Goal: Task Accomplishment & Management: Use online tool/utility

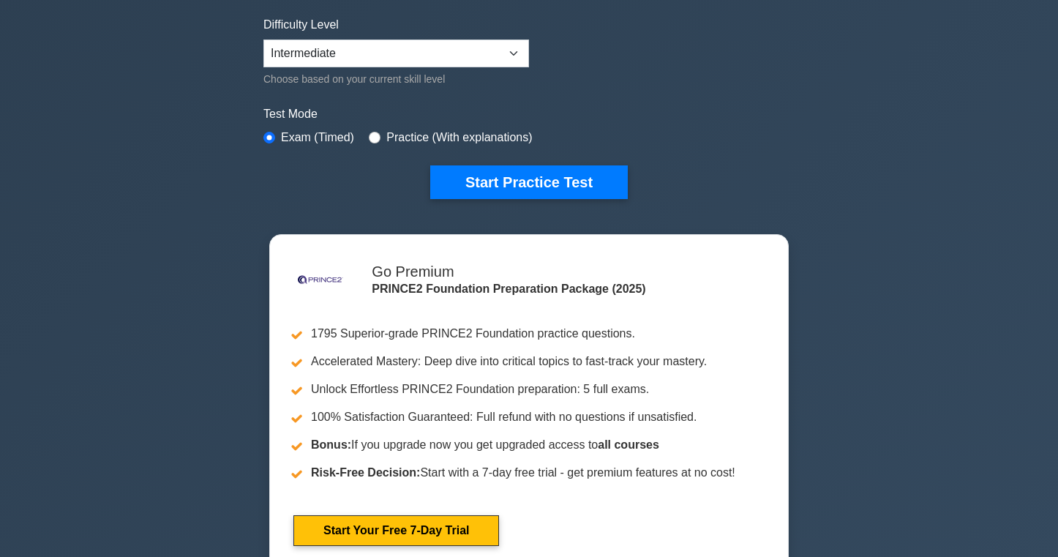
click at [386, 134] on div "Practice (With explanations)" at bounding box center [450, 138] width 163 height 18
click at [372, 135] on input "radio" at bounding box center [375, 138] width 12 height 12
radio input "true"
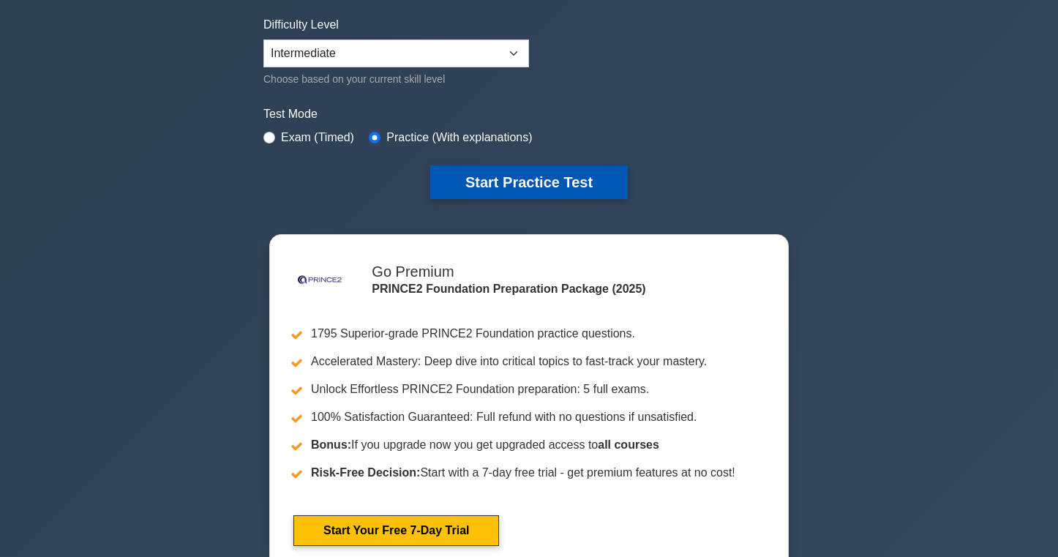
click at [481, 168] on button "Start Practice Test" at bounding box center [529, 182] width 198 height 34
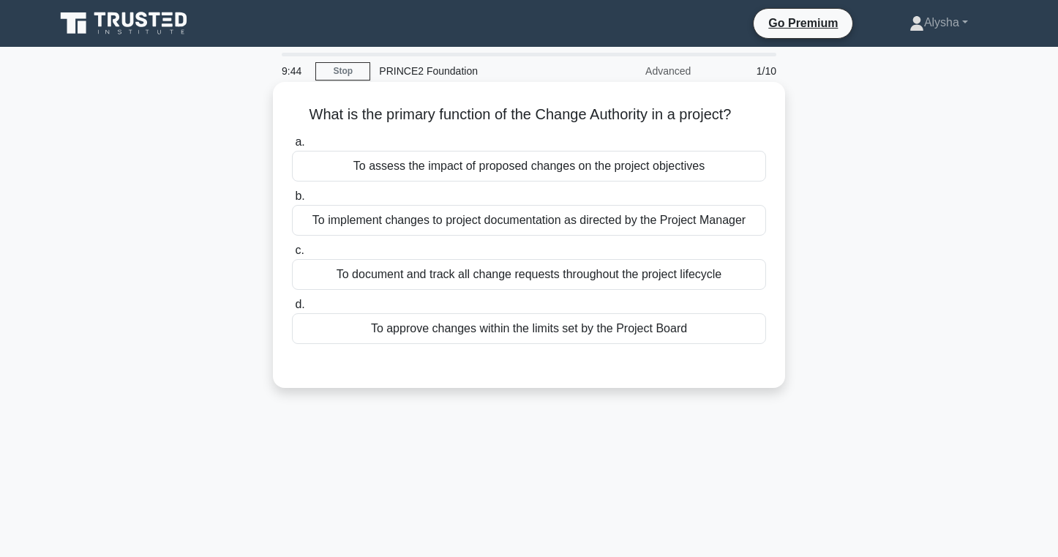
click at [557, 324] on div "To approve changes within the limits set by the Project Board" at bounding box center [529, 328] width 474 height 31
click at [292, 309] on input "d. To approve changes within the limits set by the Project Board" at bounding box center [292, 305] width 0 height 10
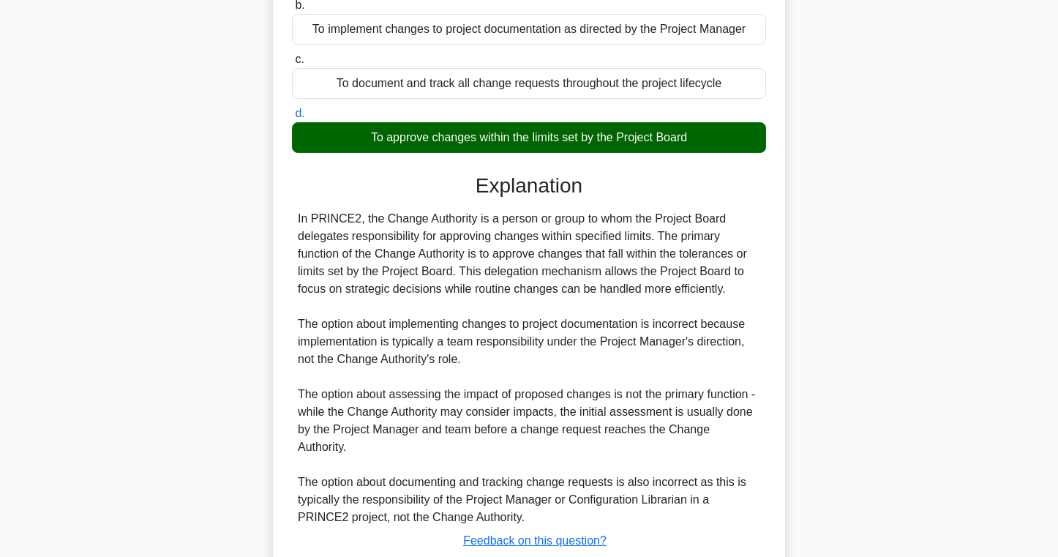
scroll to position [275, 0]
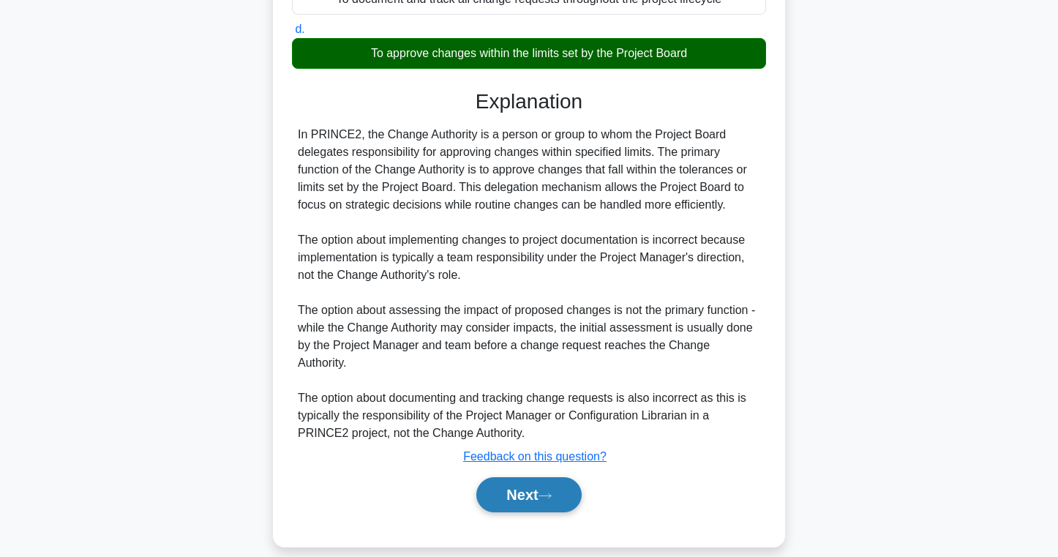
click at [551, 493] on icon at bounding box center [545, 495] width 12 height 4
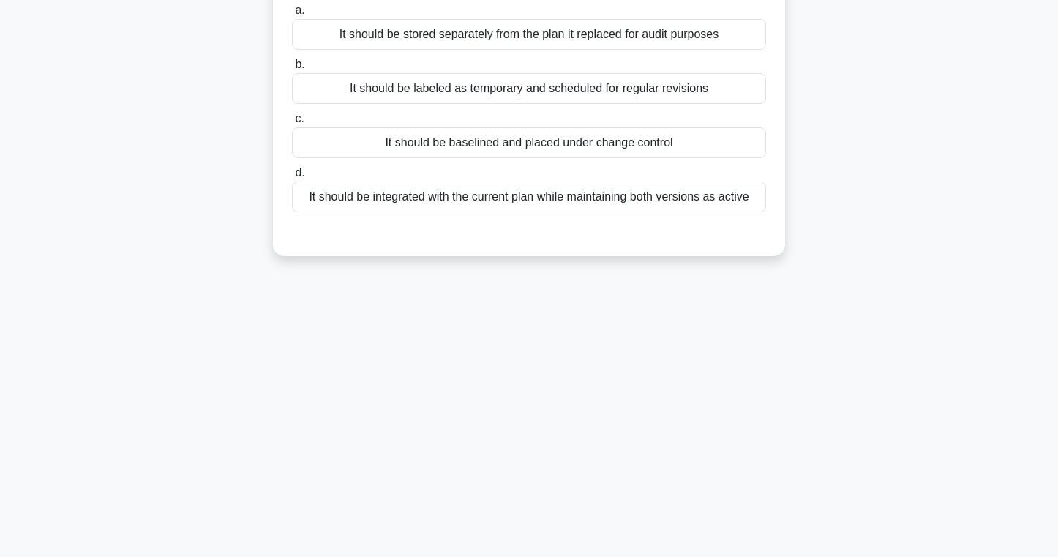
scroll to position [0, 0]
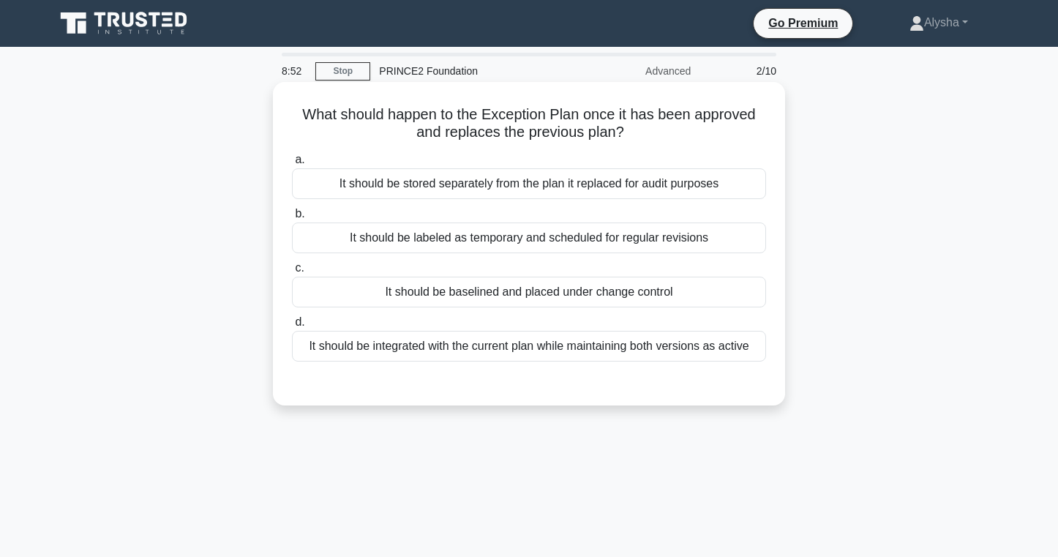
click at [636, 288] on div "It should be baselined and placed under change control" at bounding box center [529, 292] width 474 height 31
click at [292, 273] on input "c. It should be baselined and placed under change control" at bounding box center [292, 268] width 0 height 10
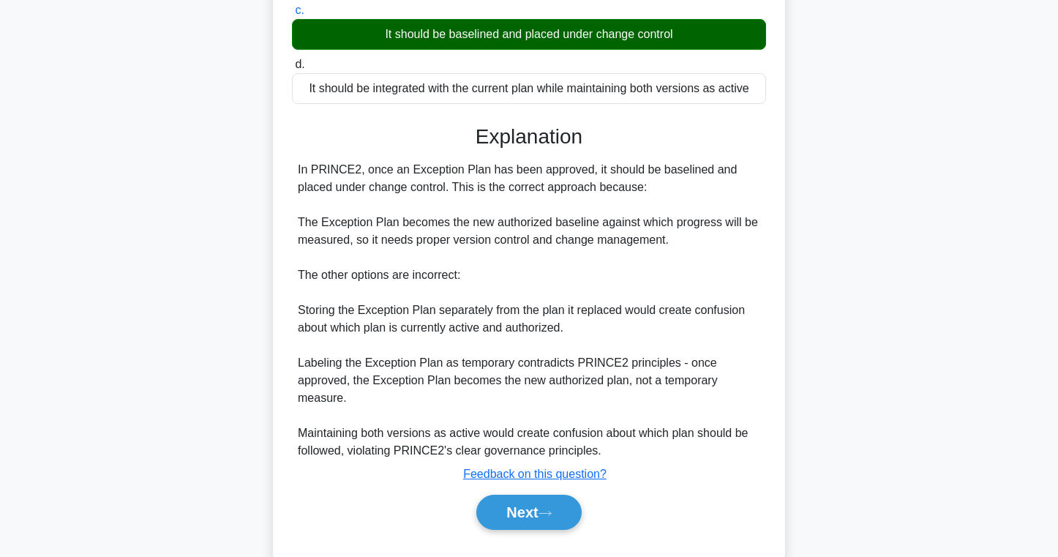
scroll to position [268, 0]
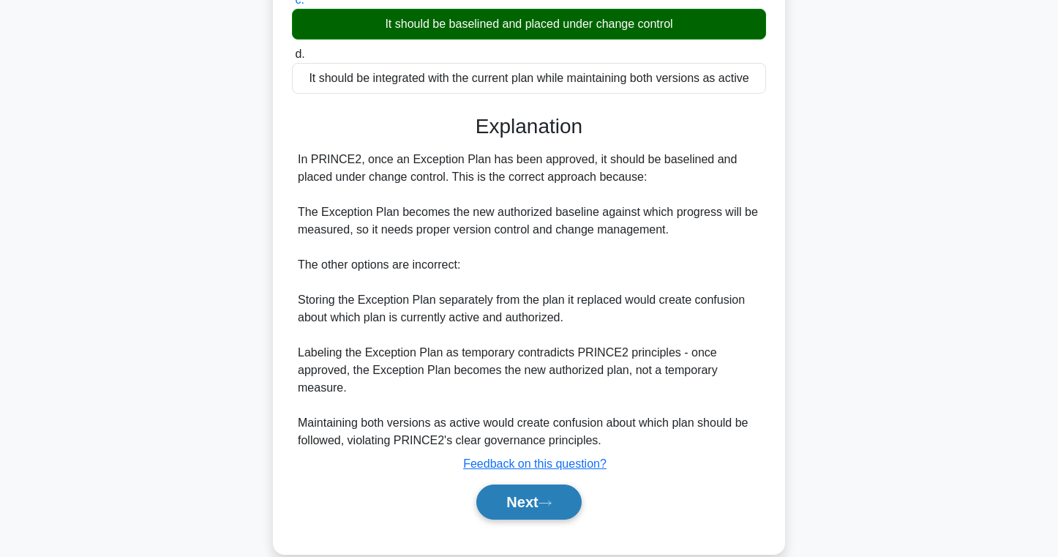
click at [503, 497] on button "Next" at bounding box center [528, 501] width 105 height 35
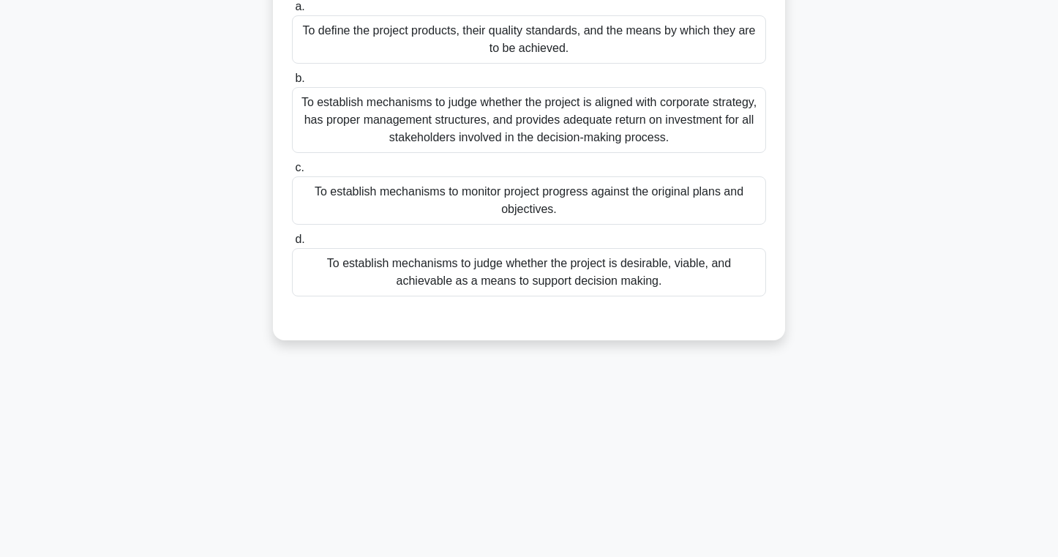
scroll to position [0, 0]
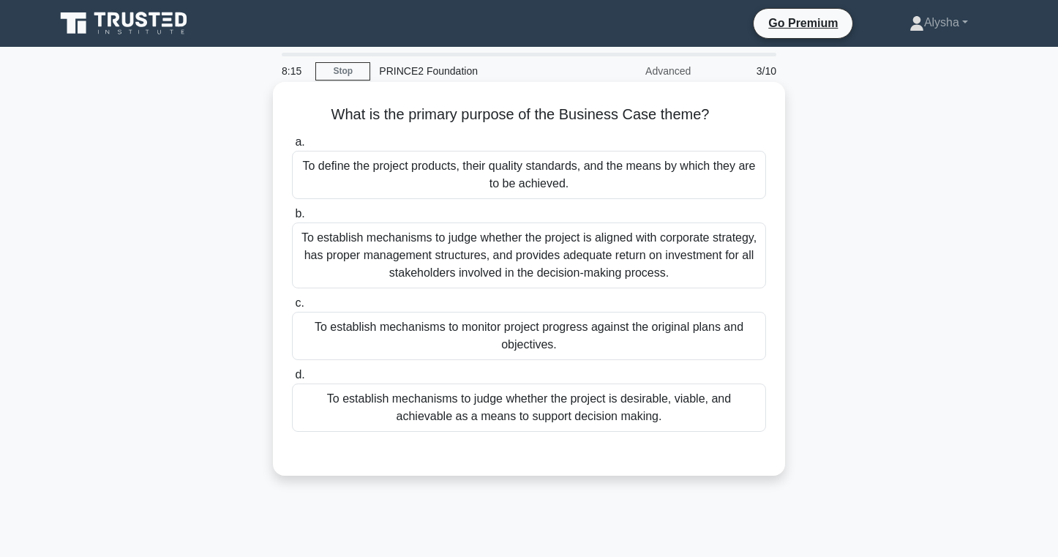
click at [549, 267] on div "To establish mechanisms to judge whether the project is aligned with corporate …" at bounding box center [529, 255] width 474 height 66
click at [292, 219] on input "b. To establish mechanisms to judge whether the project is aligned with corpora…" at bounding box center [292, 214] width 0 height 10
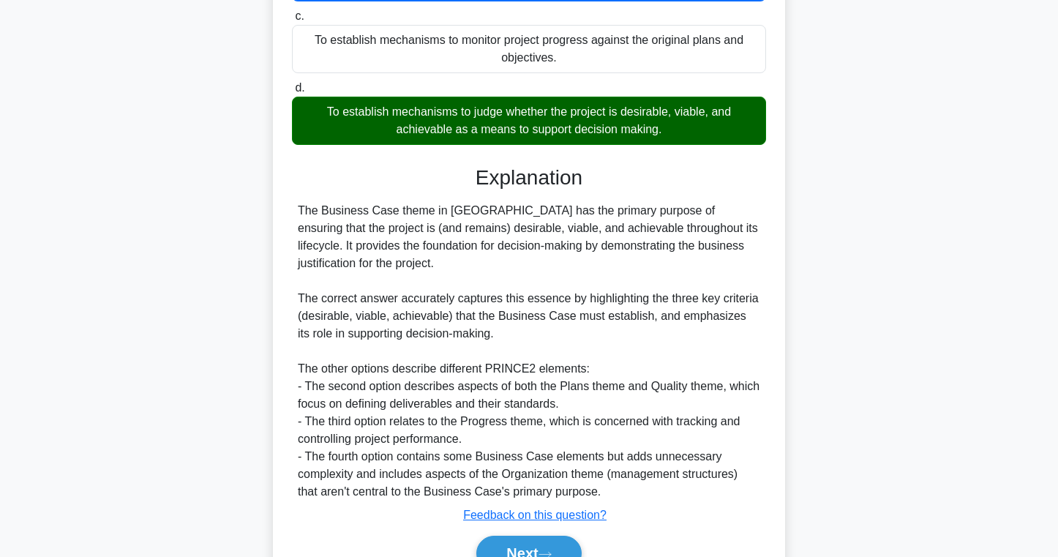
scroll to position [364, 0]
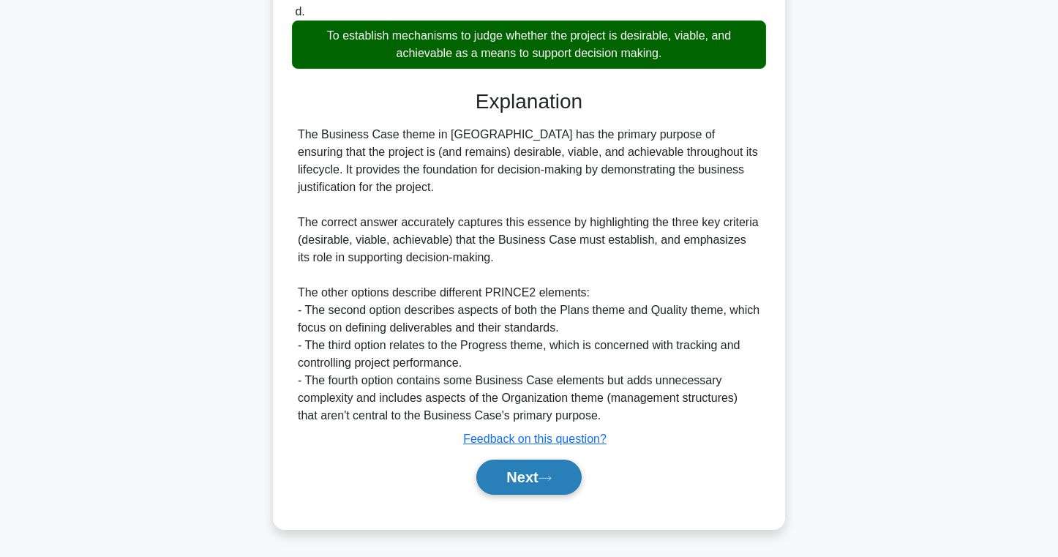
click at [484, 473] on button "Next" at bounding box center [528, 476] width 105 height 35
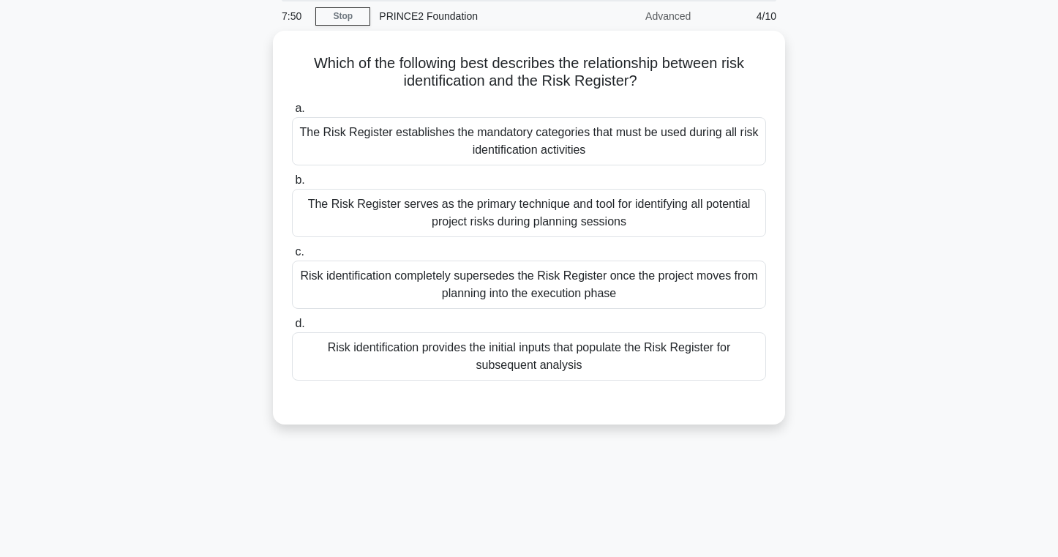
scroll to position [0, 0]
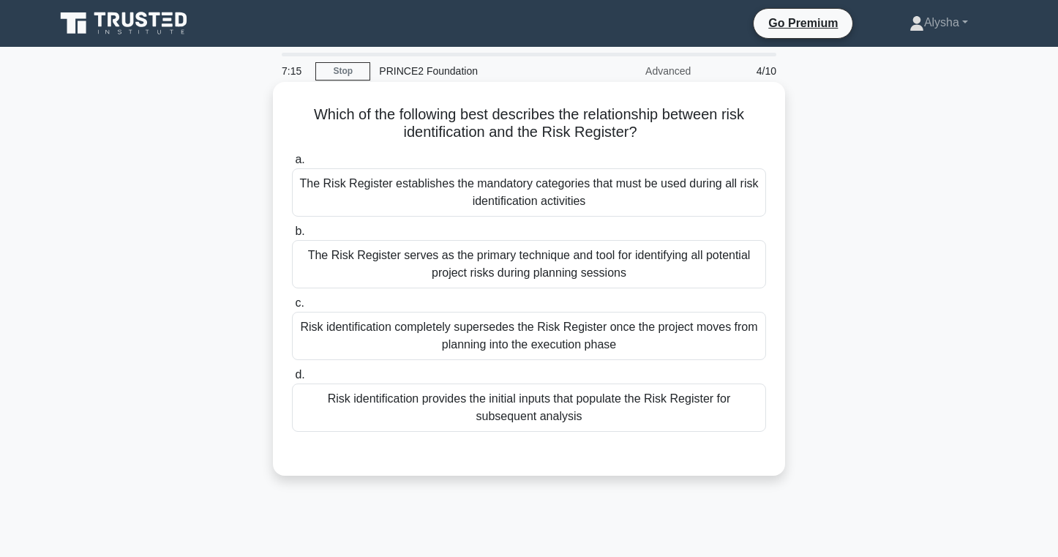
click at [576, 419] on div "Risk identification provides the initial inputs that populate the Risk Register…" at bounding box center [529, 407] width 474 height 48
click at [292, 380] on input "d. Risk identification provides the initial inputs that populate the Risk Regis…" at bounding box center [292, 375] width 0 height 10
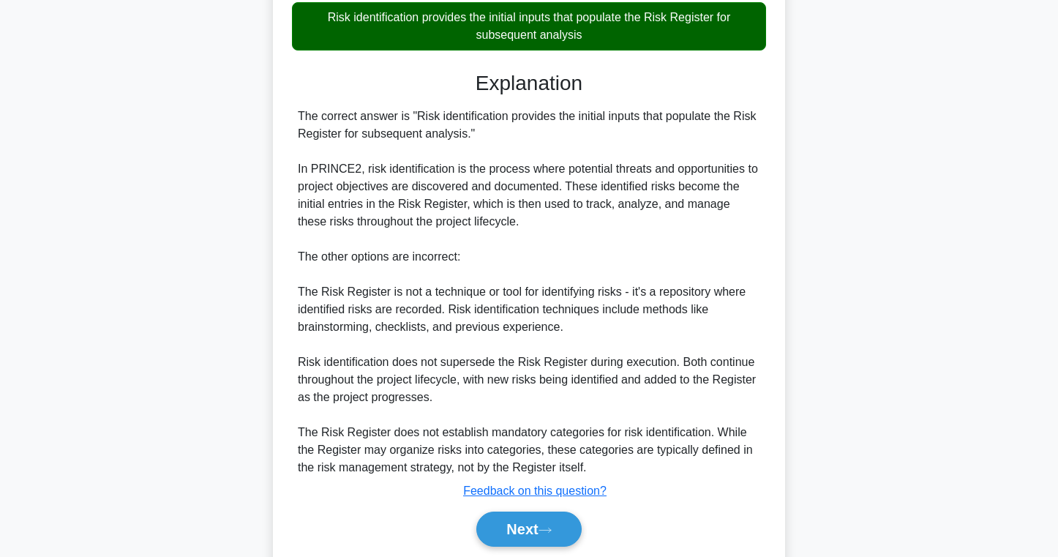
scroll to position [433, 0]
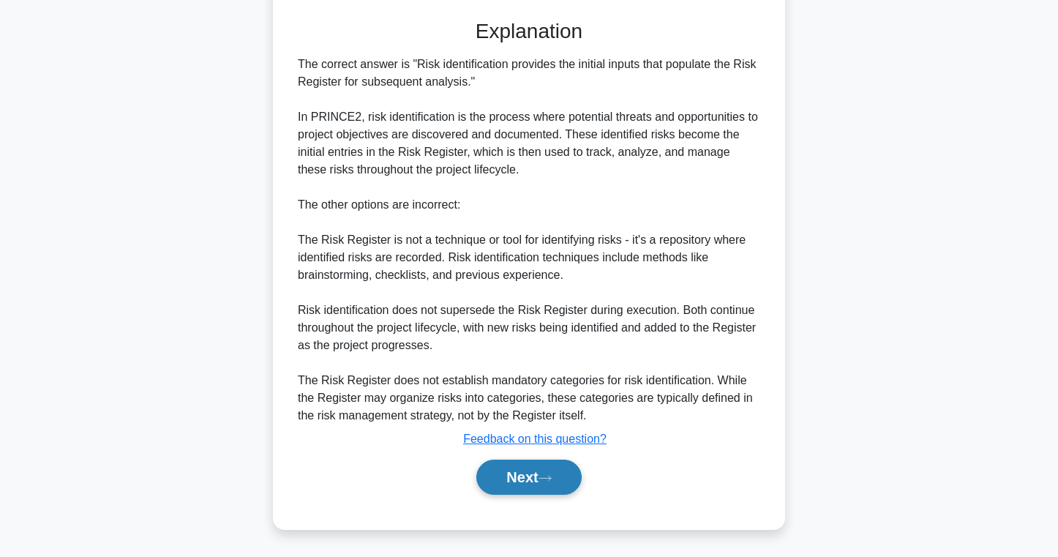
click at [526, 476] on button "Next" at bounding box center [528, 476] width 105 height 35
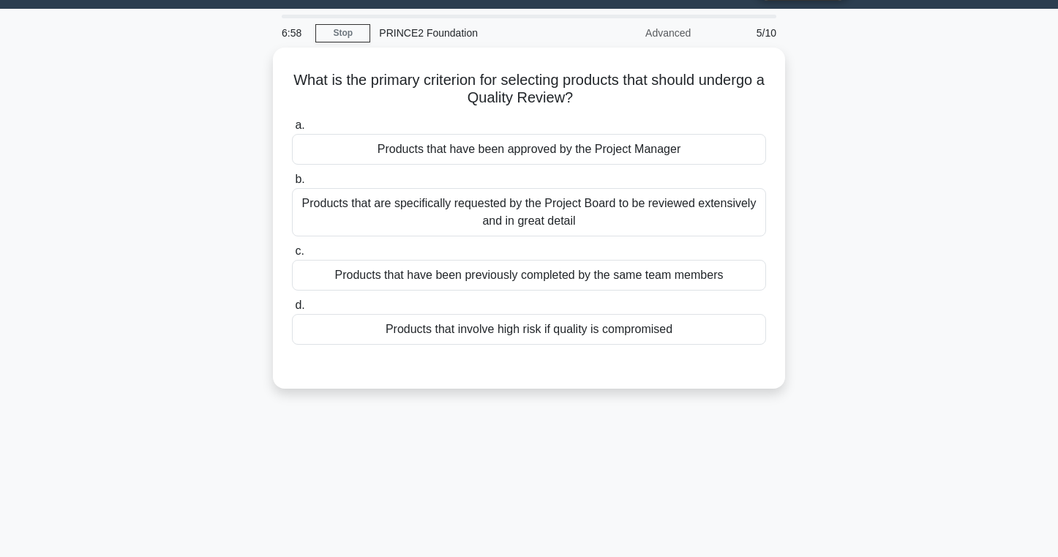
scroll to position [0, 0]
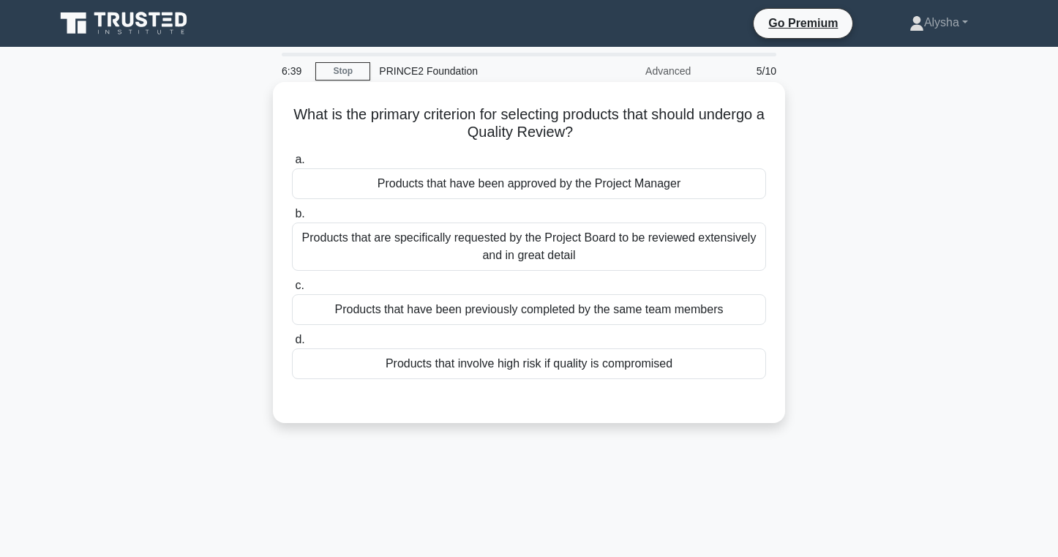
click at [589, 375] on div "Products that involve high risk if quality is compromised" at bounding box center [529, 363] width 474 height 31
click at [292, 345] on input "d. Products that involve high risk if quality is compromised" at bounding box center [292, 340] width 0 height 10
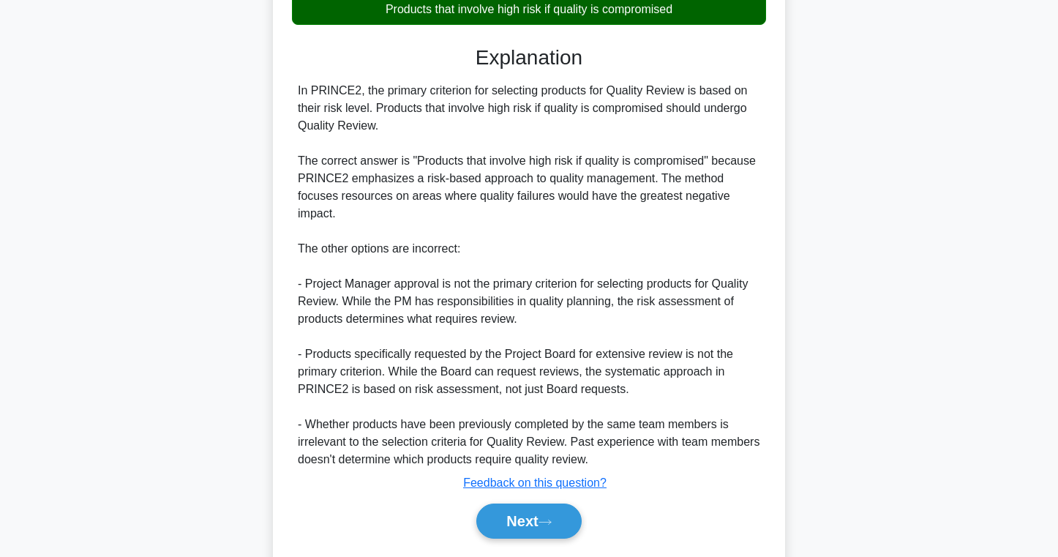
scroll to position [380, 0]
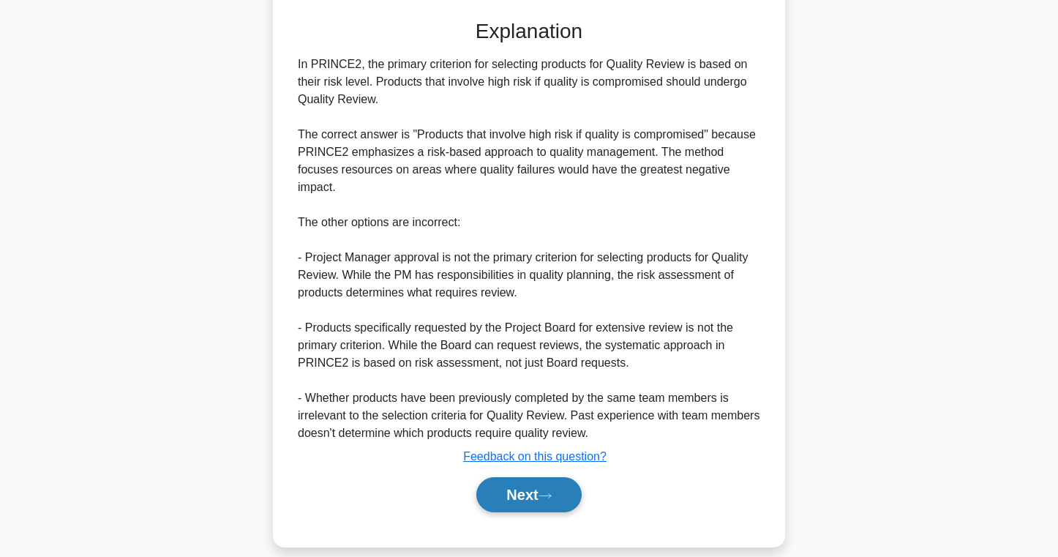
click at [520, 481] on button "Next" at bounding box center [528, 494] width 105 height 35
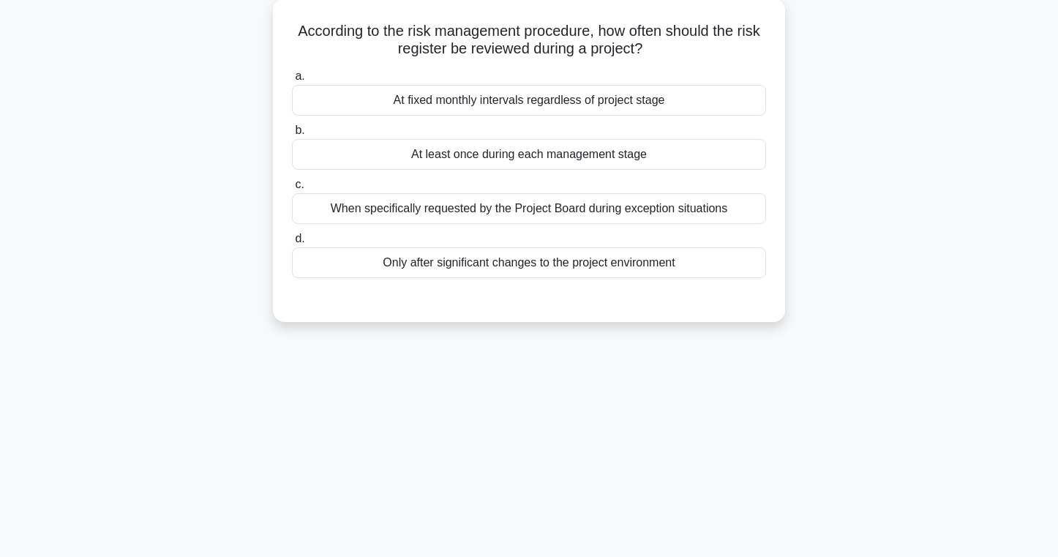
scroll to position [0, 0]
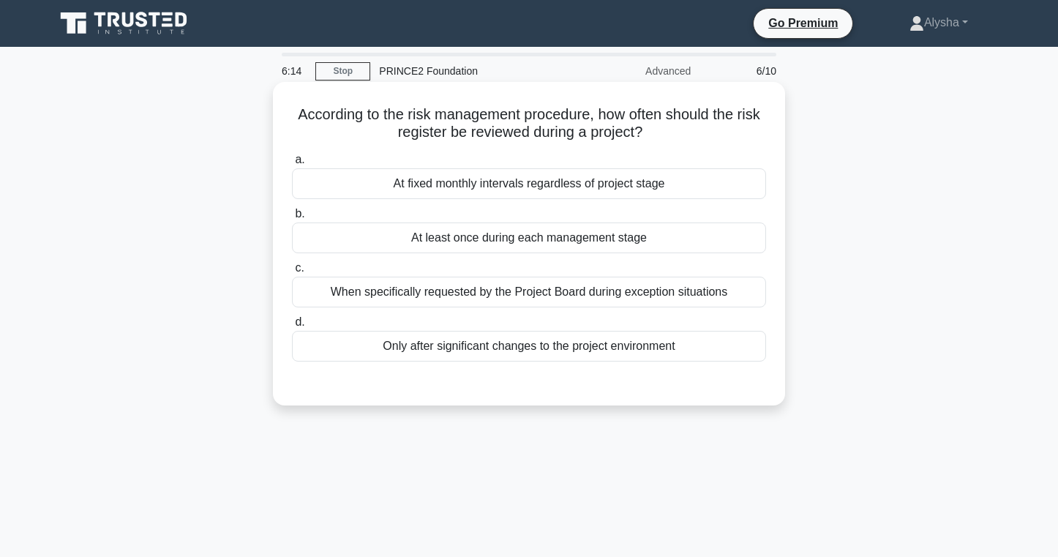
click at [582, 244] on div "At least once during each management stage" at bounding box center [529, 237] width 474 height 31
click at [292, 219] on input "b. At least once during each management stage" at bounding box center [292, 214] width 0 height 10
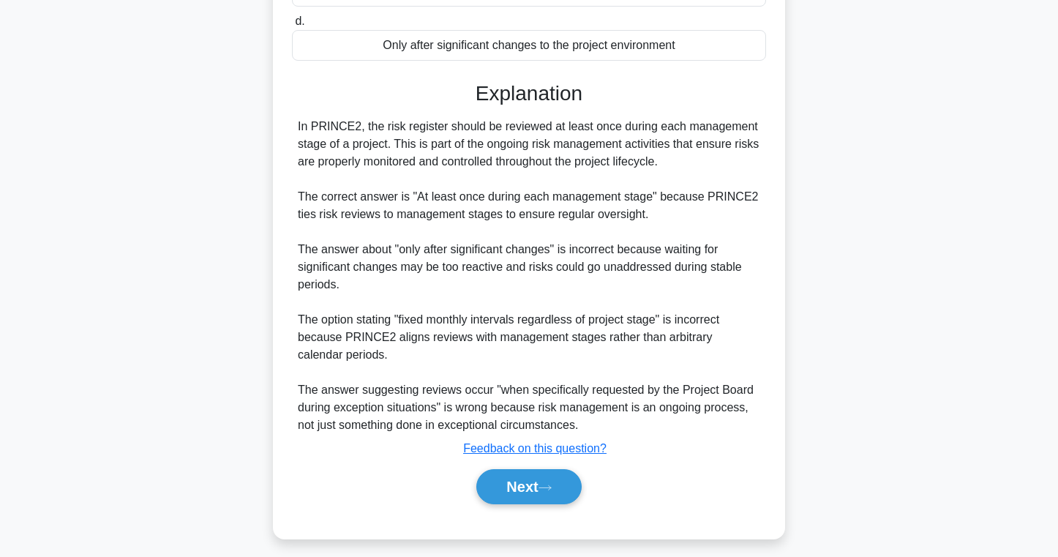
scroll to position [310, 0]
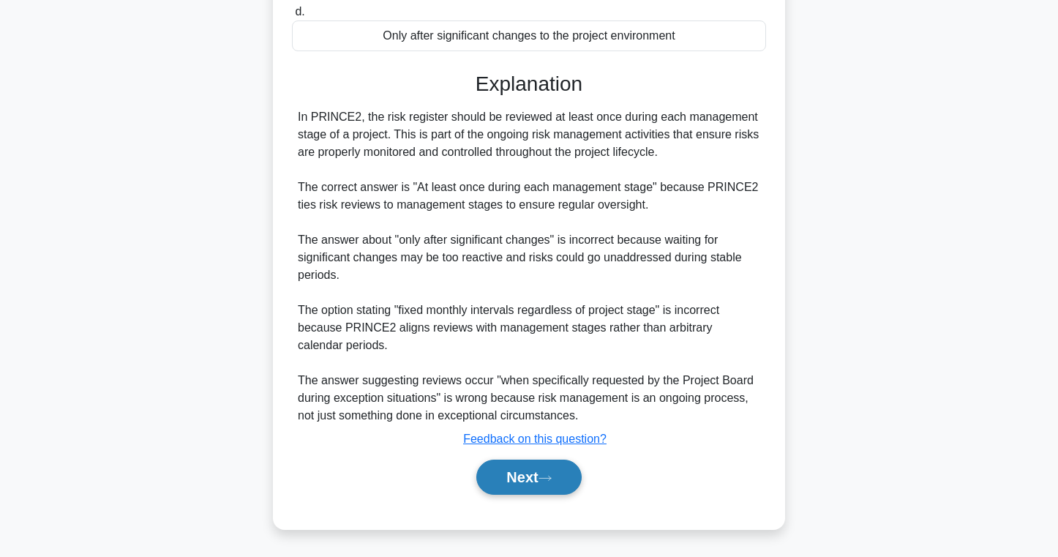
click at [513, 481] on button "Next" at bounding box center [528, 476] width 105 height 35
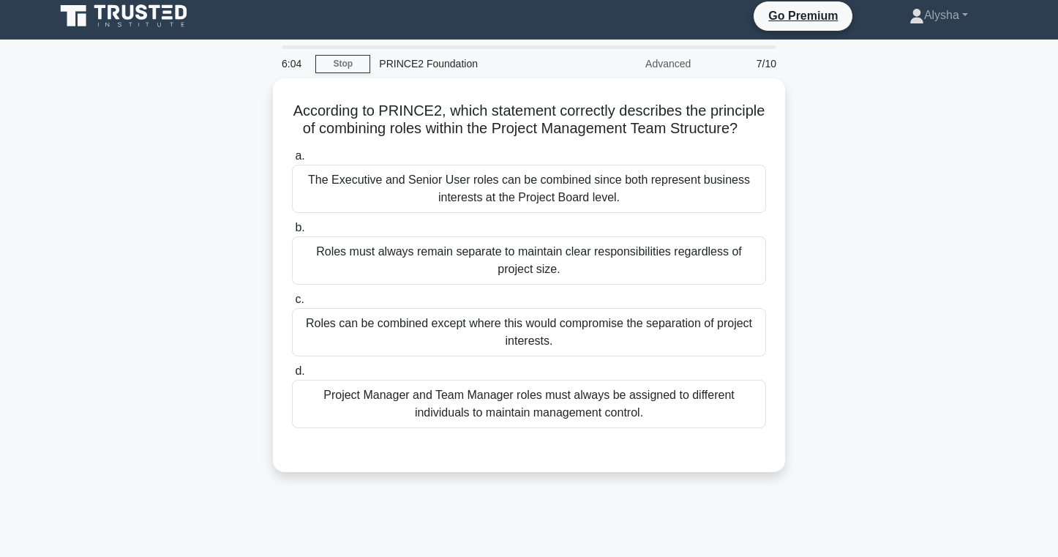
scroll to position [0, 0]
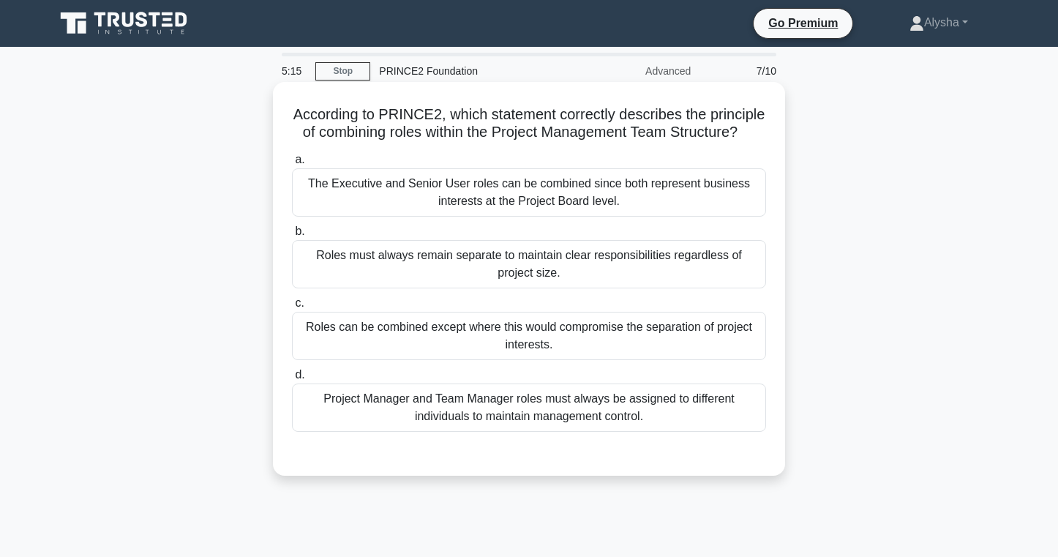
click at [543, 345] on div "Roles can be combined except where this would compromise the separation of proj…" at bounding box center [529, 336] width 474 height 48
click at [292, 308] on input "c. Roles can be combined except where this would compromise the separation of p…" at bounding box center [292, 303] width 0 height 10
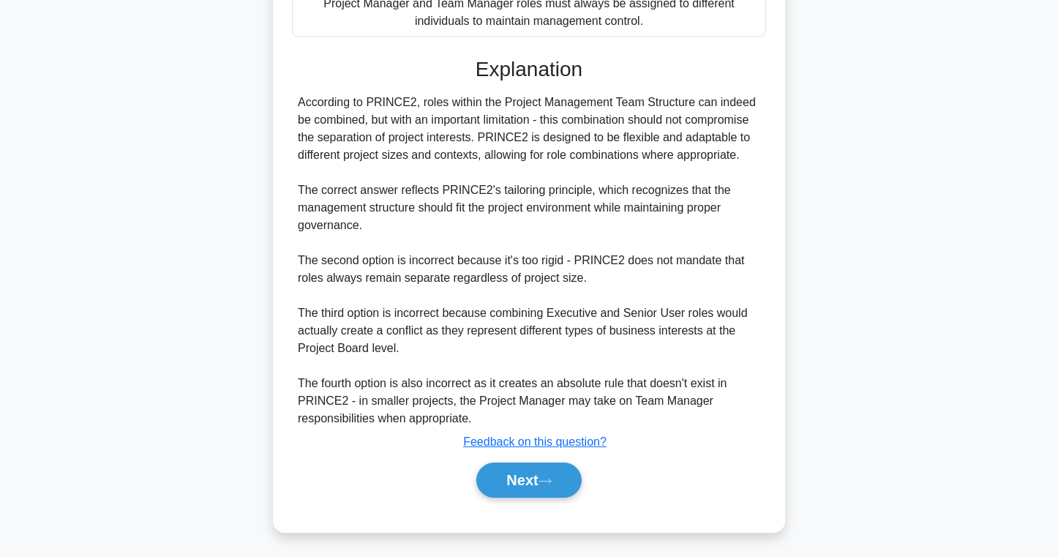
scroll to position [398, 0]
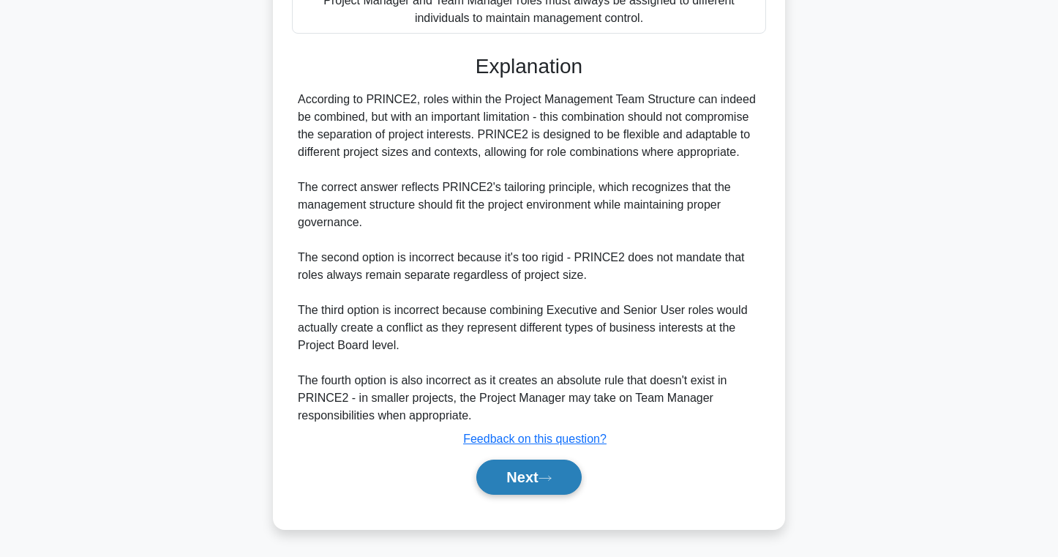
click at [512, 477] on button "Next" at bounding box center [528, 476] width 105 height 35
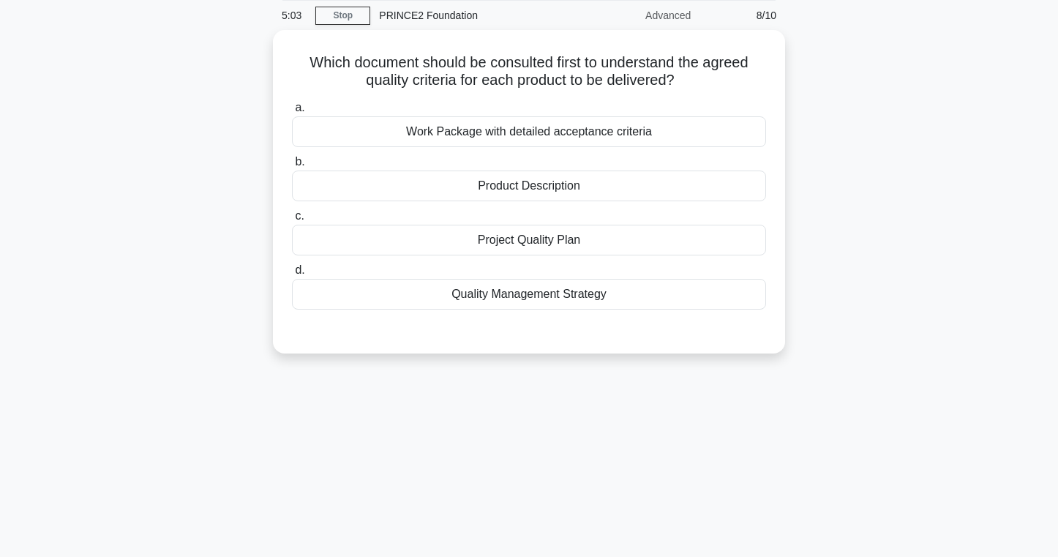
scroll to position [0, 0]
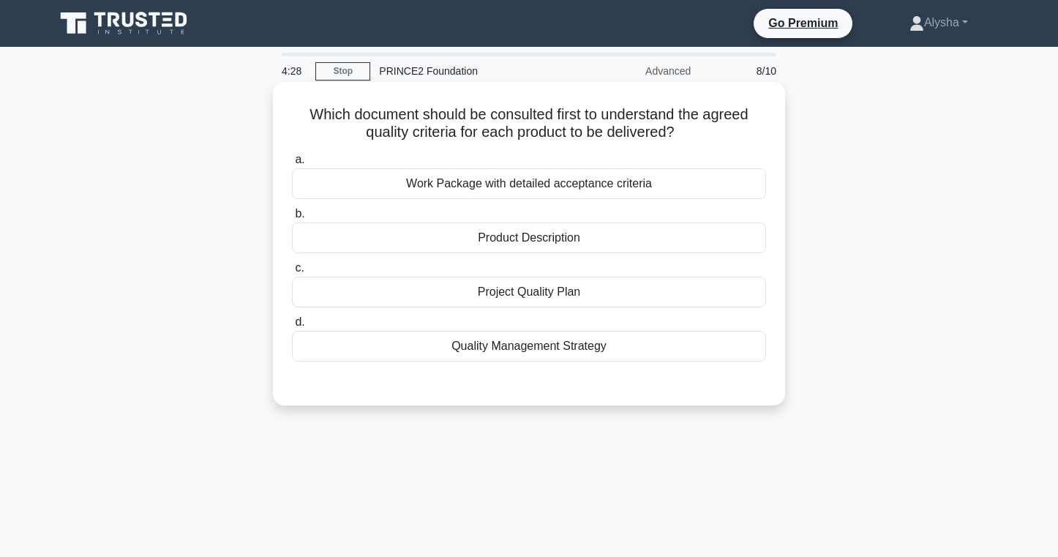
click at [573, 187] on div "Work Package with detailed acceptance criteria" at bounding box center [529, 183] width 474 height 31
click at [292, 165] on input "a. Work Package with detailed acceptance criteria" at bounding box center [292, 160] width 0 height 10
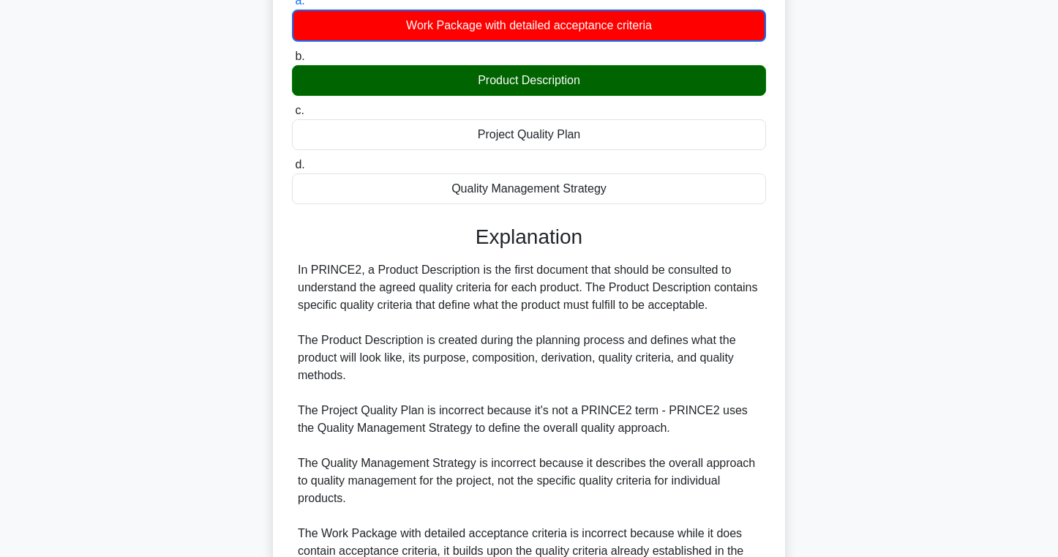
scroll to position [329, 0]
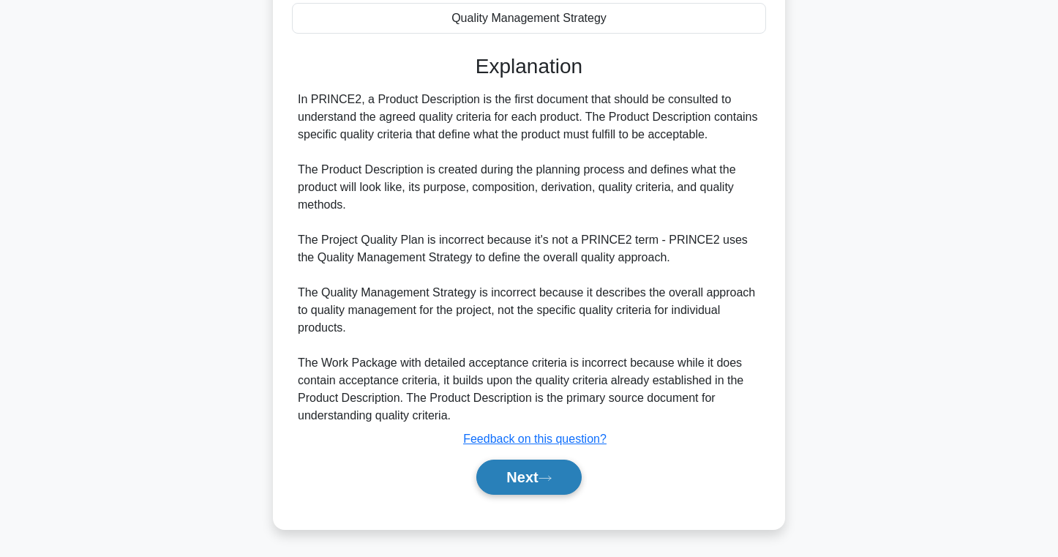
click at [487, 481] on button "Next" at bounding box center [528, 476] width 105 height 35
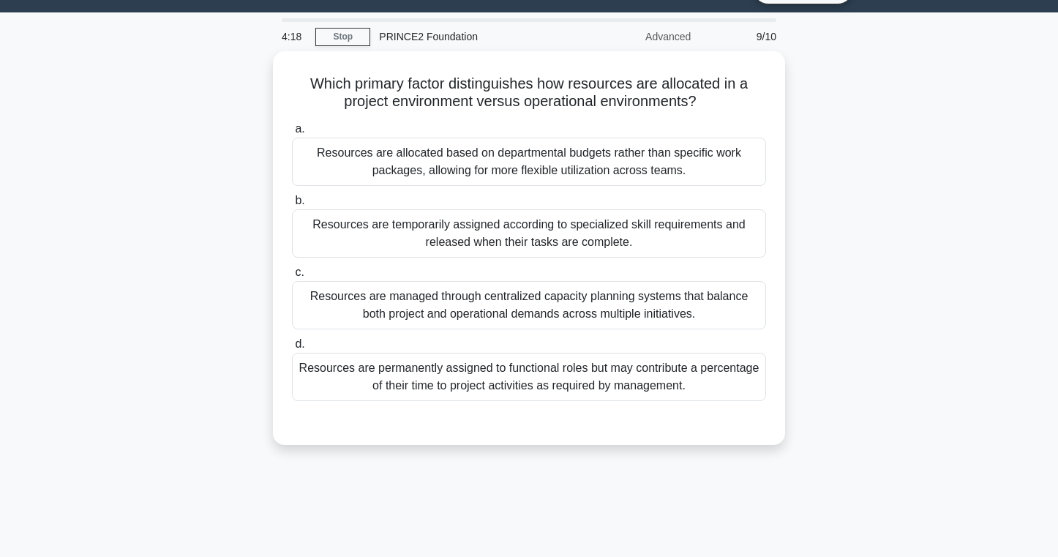
scroll to position [0, 0]
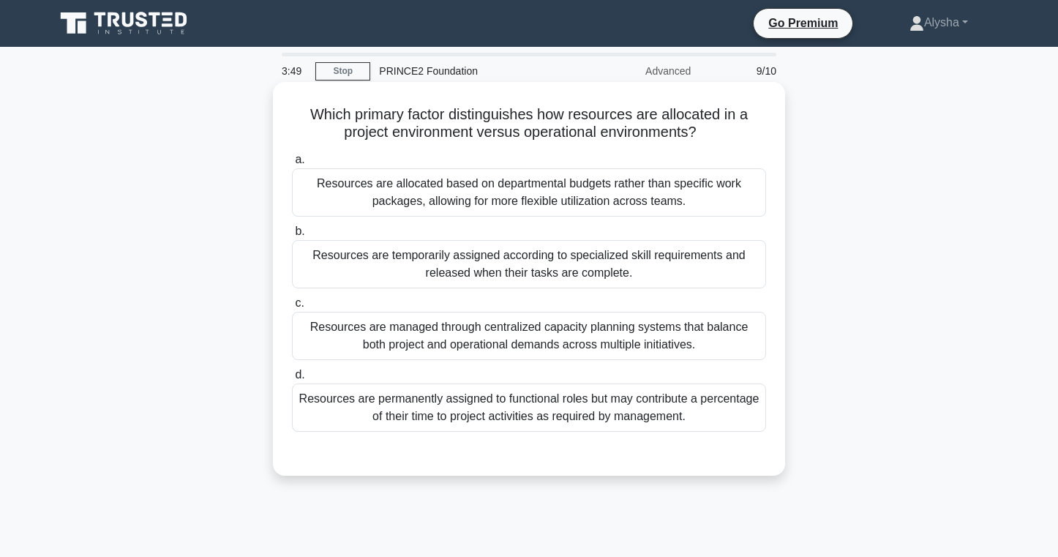
click at [512, 253] on div "Resources are temporarily assigned according to specialized skill requirements …" at bounding box center [529, 264] width 474 height 48
click at [292, 236] on input "b. Resources are temporarily assigned according to specialized skill requiremen…" at bounding box center [292, 232] width 0 height 10
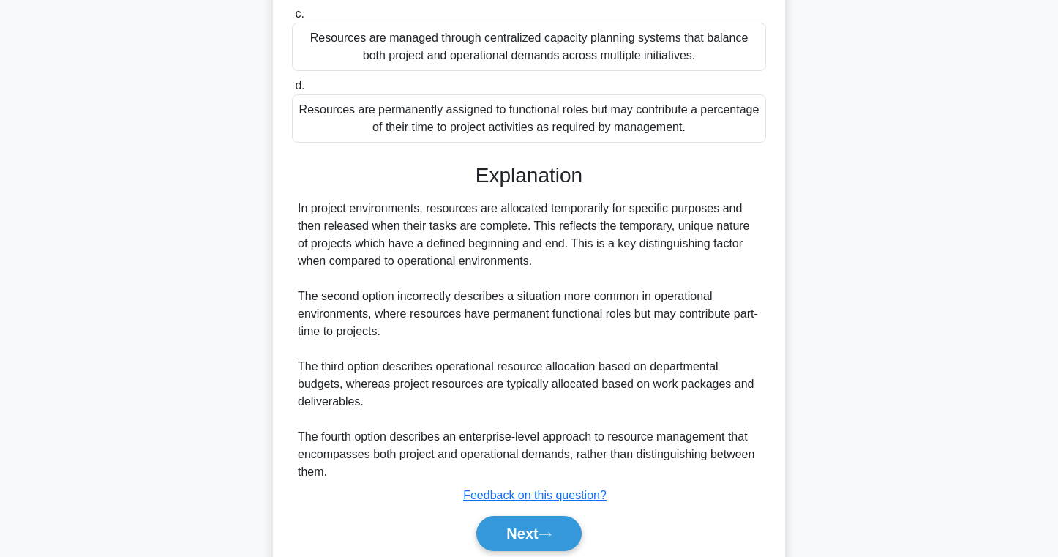
scroll to position [345, 0]
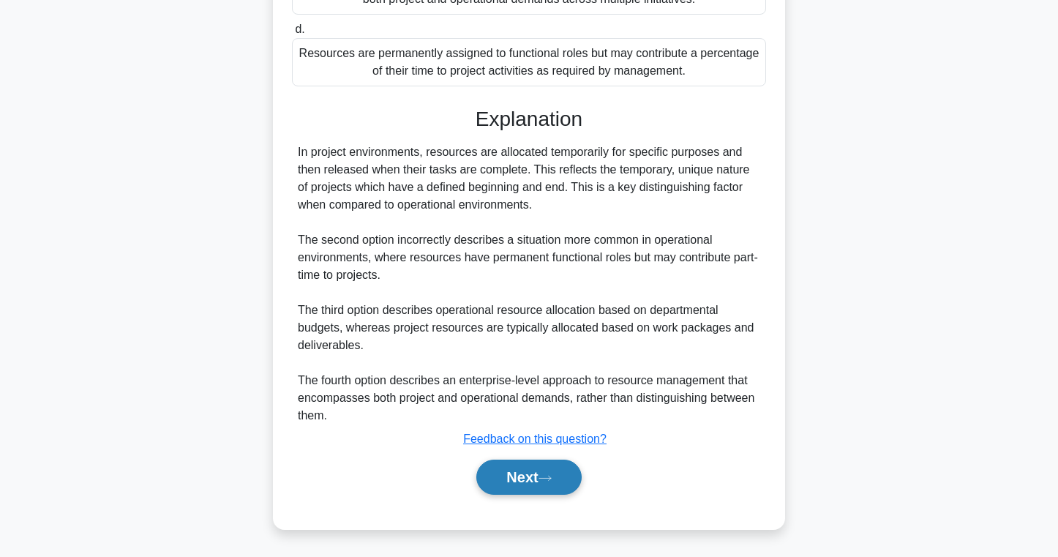
click at [485, 489] on button "Next" at bounding box center [528, 476] width 105 height 35
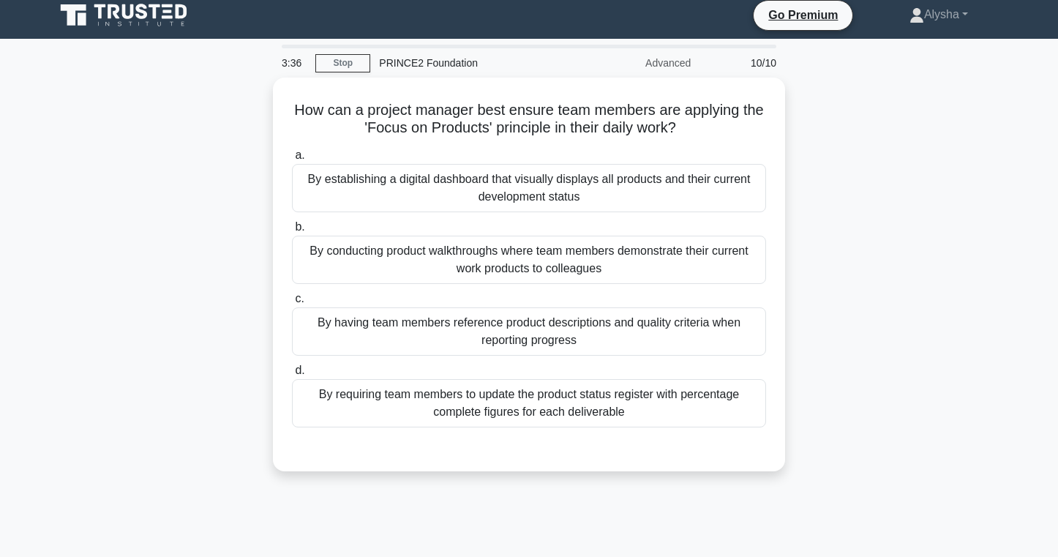
scroll to position [9, 0]
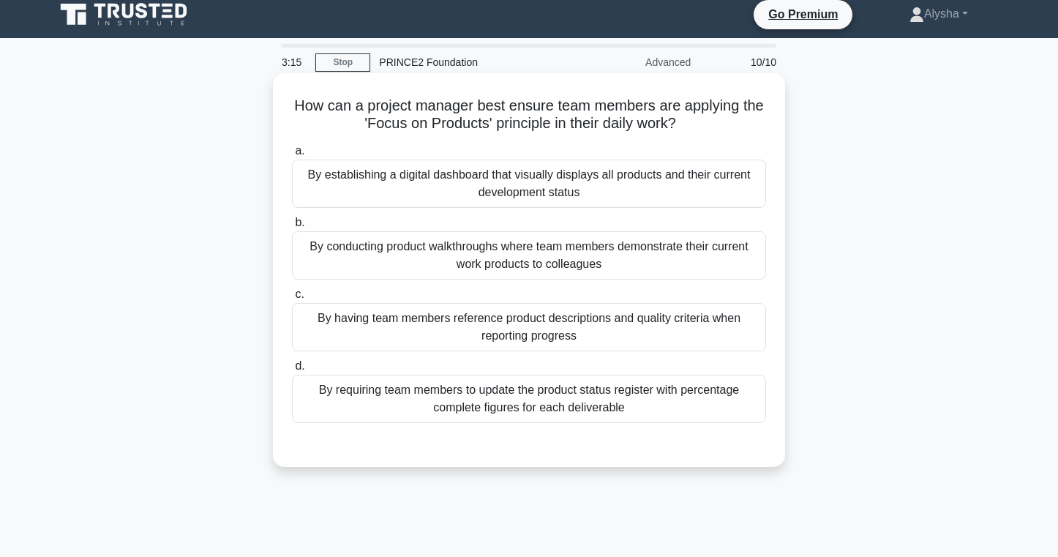
click at [500, 326] on div "By having team members reference product descriptions and quality criteria when…" at bounding box center [529, 327] width 474 height 48
click at [292, 299] on input "c. By having team members reference product descriptions and quality criteria w…" at bounding box center [292, 295] width 0 height 10
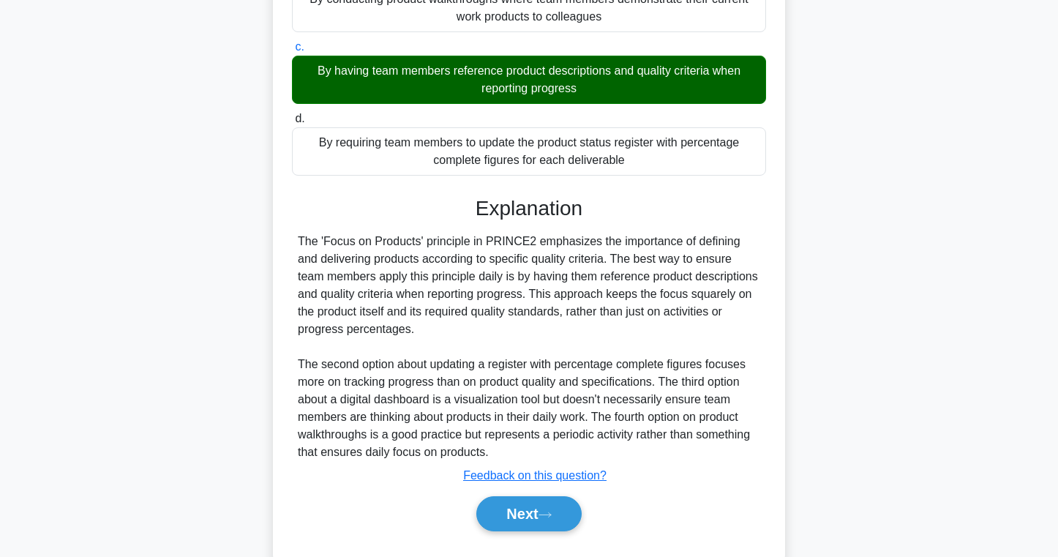
scroll to position [271, 0]
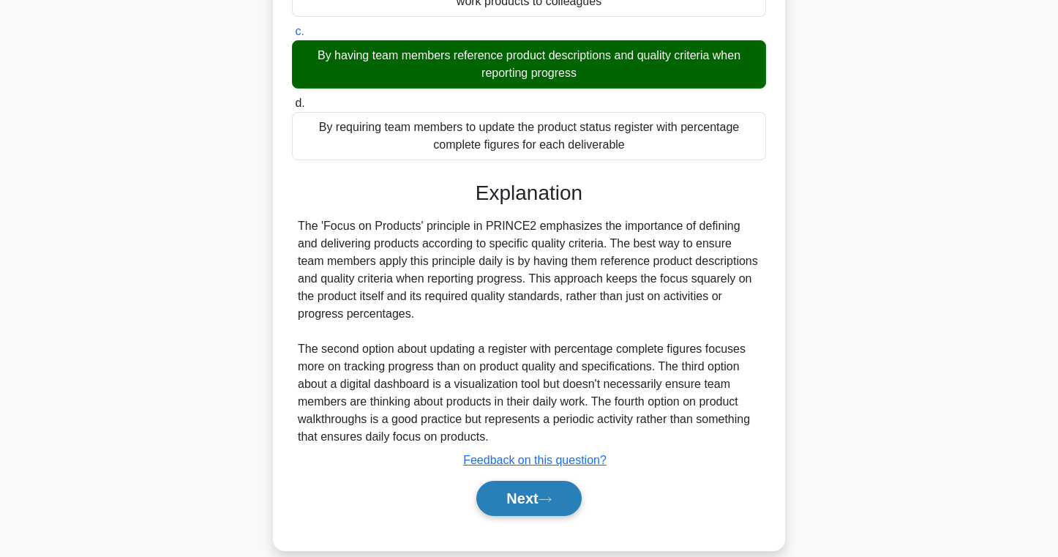
click at [498, 497] on button "Next" at bounding box center [528, 498] width 105 height 35
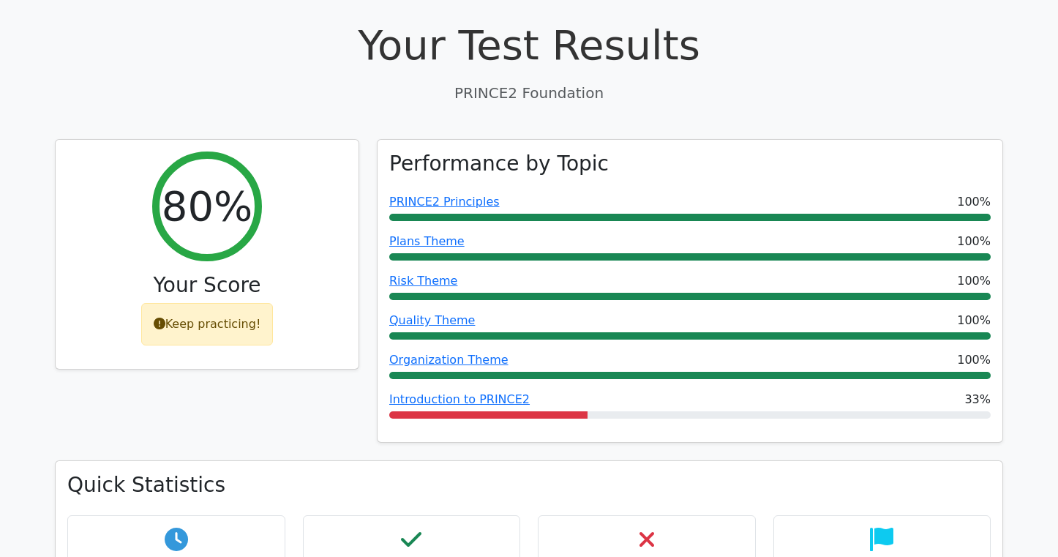
scroll to position [476, 0]
